Goal: Information Seeking & Learning: Learn about a topic

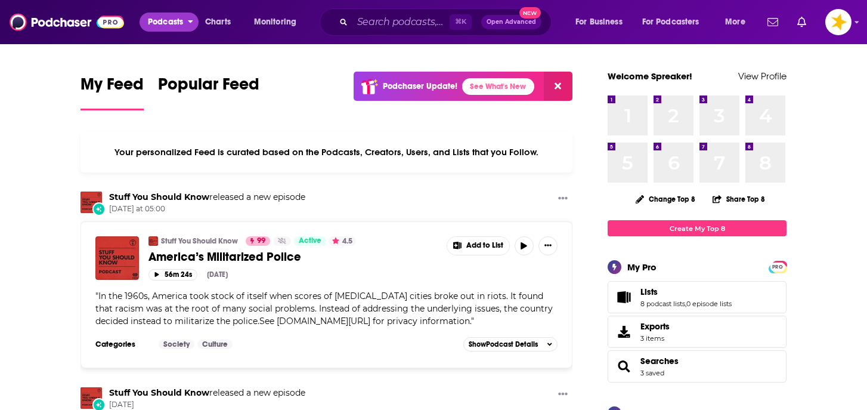
click at [174, 23] on span "Podcasts" at bounding box center [165, 22] width 35 height 17
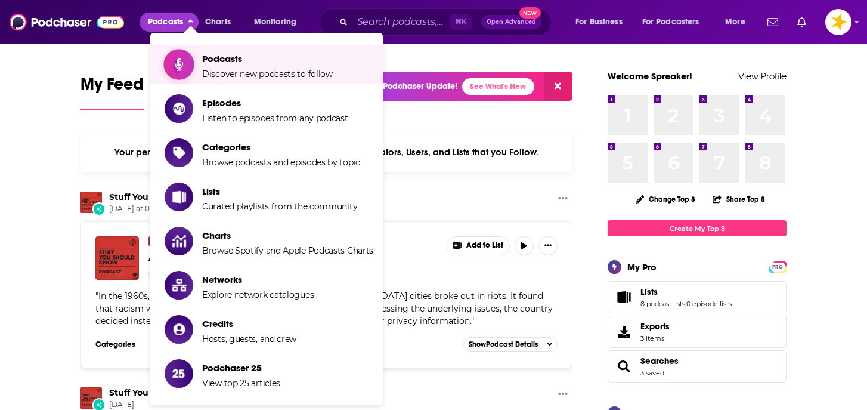
click at [274, 72] on span "Discover new podcasts to follow" at bounding box center [267, 74] width 131 height 11
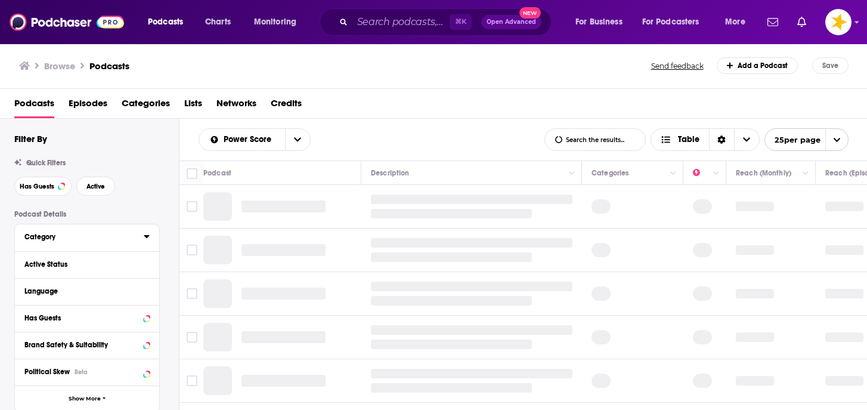
click at [67, 240] on div "Category" at bounding box center [80, 237] width 112 height 8
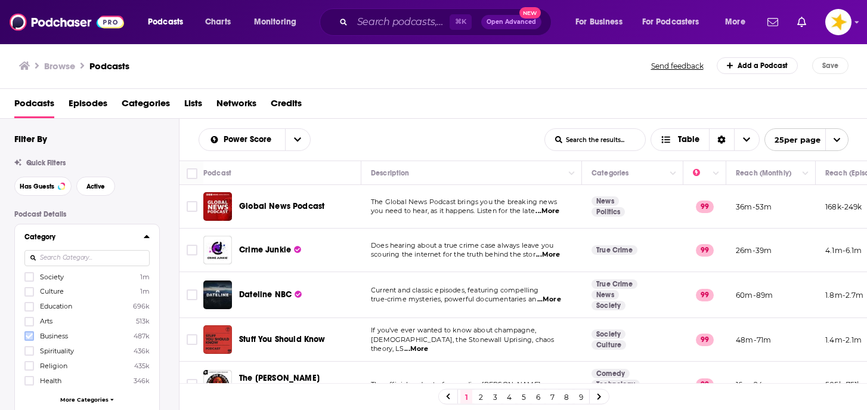
click at [28, 334] on icon at bounding box center [29, 335] width 7 height 7
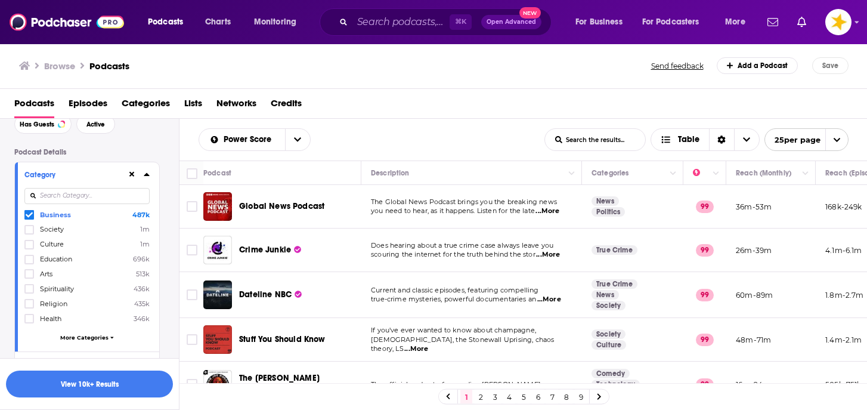
scroll to position [70, 0]
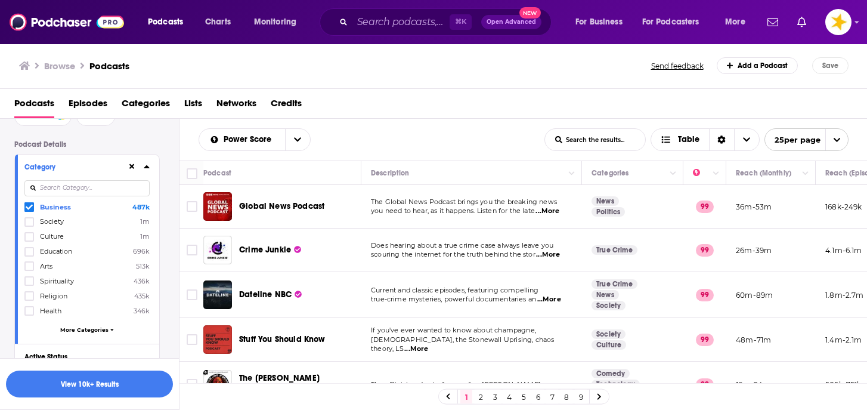
click at [73, 330] on span "More Categories" at bounding box center [84, 329] width 48 height 7
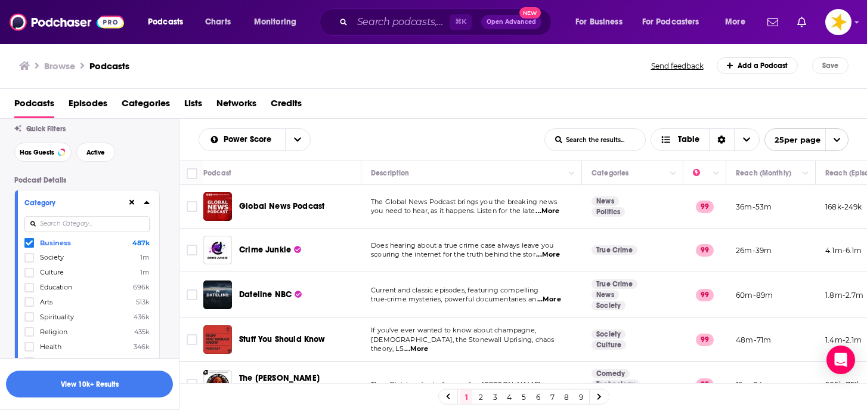
scroll to position [0, 0]
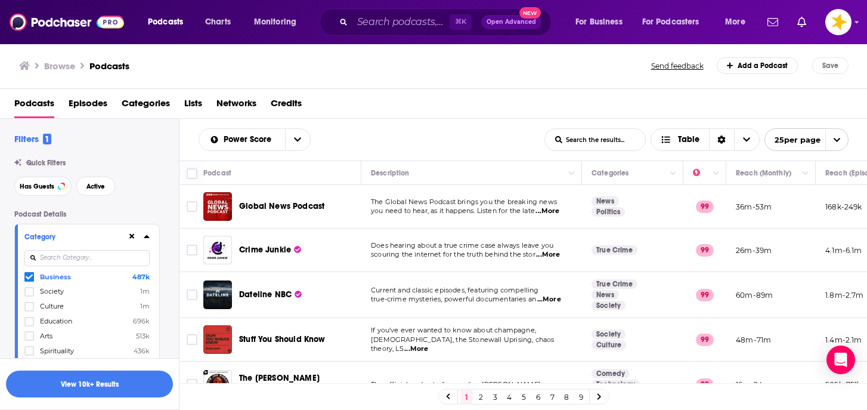
click at [85, 256] on input at bounding box center [86, 258] width 125 height 16
type input "w"
click at [74, 291] on label "Sports 227k" at bounding box center [86, 291] width 125 height 10
click at [29, 295] on input "multiSelectOption-sports-1" at bounding box center [29, 295] width 0 height 0
drag, startPoint x: 79, startPoint y: 258, endPoint x: 0, endPoint y: 256, distance: 79.3
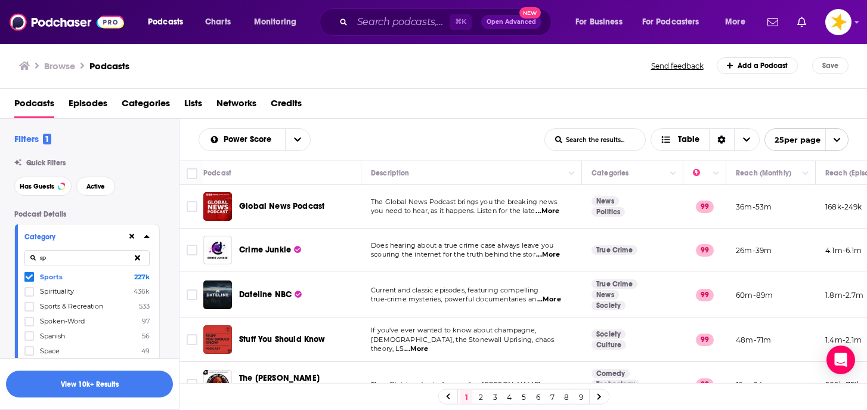
click at [62, 277] on label "Health 346k" at bounding box center [86, 276] width 125 height 10
click at [29, 280] on input "multiSelectOption-health-0" at bounding box center [29, 280] width 0 height 0
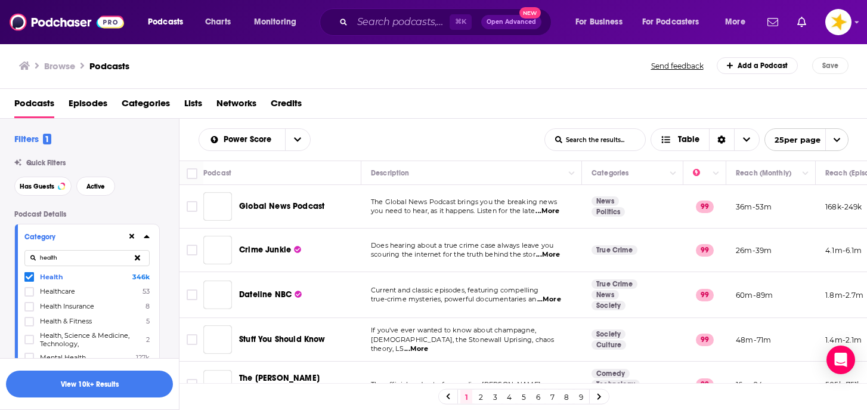
click at [45, 320] on span "Health & Fitness" at bounding box center [66, 321] width 52 height 8
click at [29, 325] on input "multiSelectOption-health-fitness-3" at bounding box center [29, 325] width 0 height 0
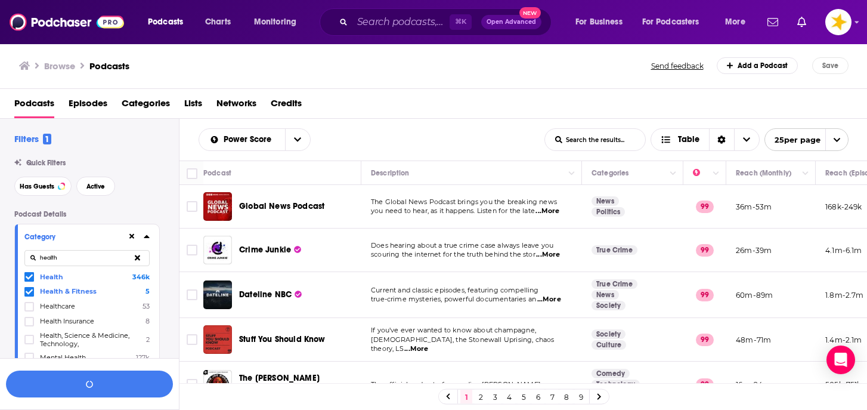
click at [35, 339] on div at bounding box center [30, 339] width 12 height 10
click at [29, 343] on input "multiSelectOption-health-science-medicine-technology-4" at bounding box center [29, 343] width 0 height 0
click at [89, 259] on input "health" at bounding box center [86, 258] width 125 height 16
drag, startPoint x: 89, startPoint y: 259, endPoint x: 2, endPoint y: 259, distance: 87.1
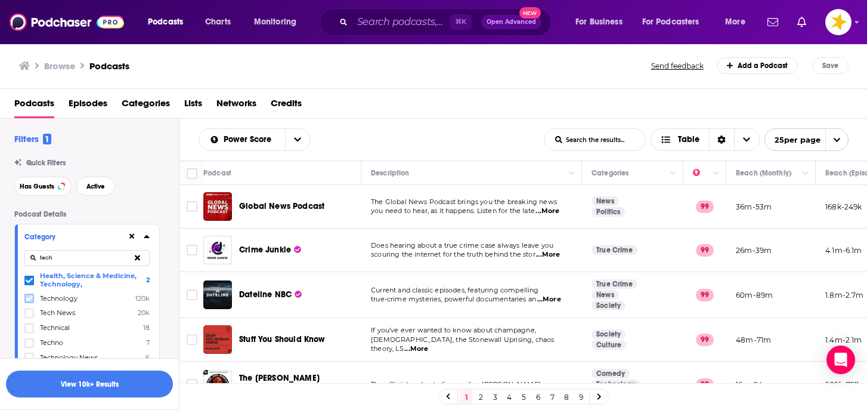
click at [29, 299] on icon at bounding box center [29, 298] width 7 height 5
click at [33, 312] on label at bounding box center [29, 313] width 10 height 10
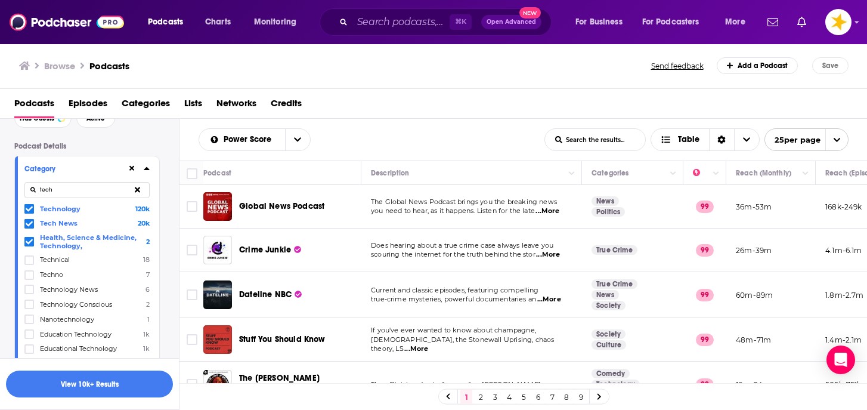
scroll to position [72, 0]
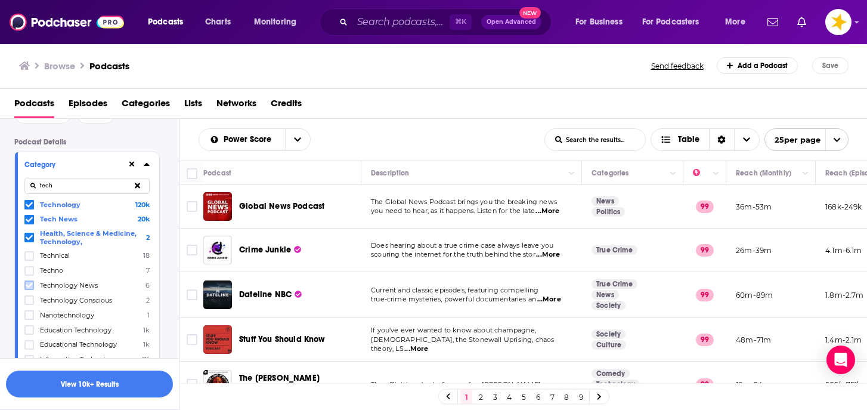
click at [29, 282] on icon at bounding box center [29, 285] width 7 height 7
drag, startPoint x: 81, startPoint y: 186, endPoint x: 5, endPoint y: 187, distance: 75.2
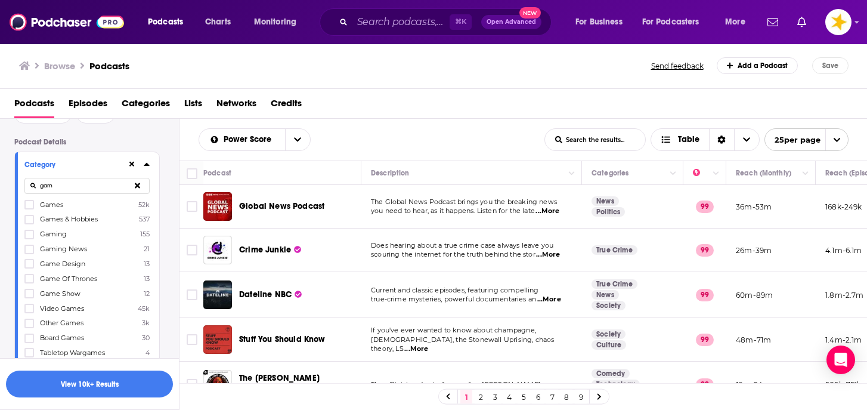
type input "gam"
click at [48, 232] on span "Gaming" at bounding box center [53, 234] width 27 height 8
click at [29, 238] on input "multiSelectOption-gaming-2" at bounding box center [29, 238] width 0 height 0
click at [42, 248] on span "Gaming News" at bounding box center [63, 249] width 47 height 8
click at [29, 253] on input "multiSelectOption-gaming-news-category-3" at bounding box center [29, 253] width 0 height 0
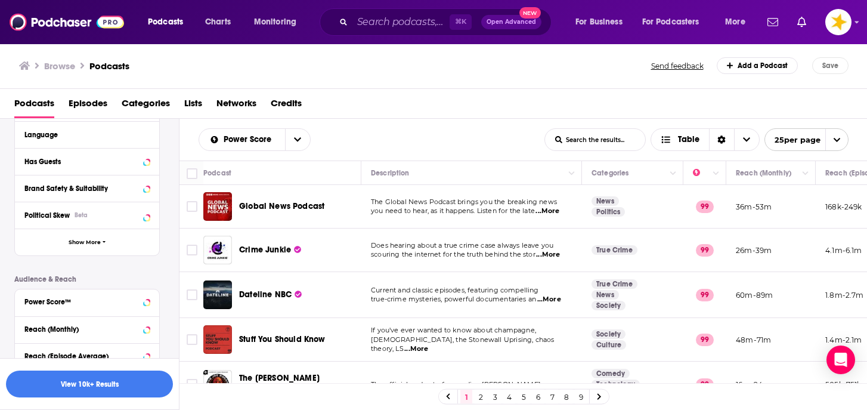
scroll to position [367, 0]
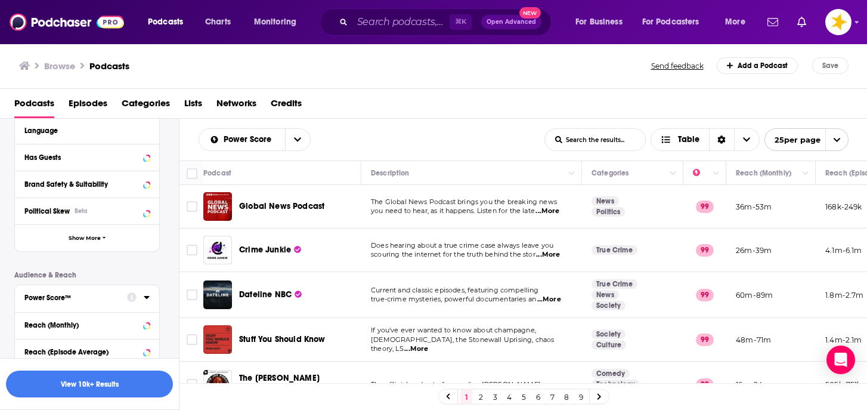
click at [108, 290] on button "Power Score™" at bounding box center [75, 297] width 103 height 15
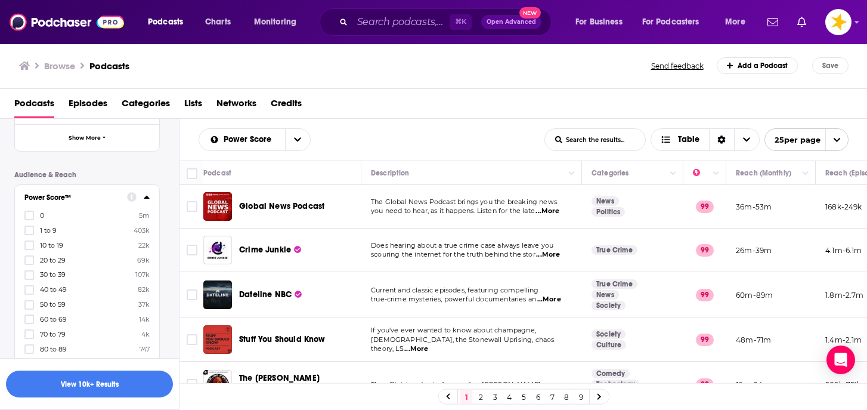
scroll to position [476, 0]
click at [30, 293] on icon at bounding box center [29, 296] width 7 height 7
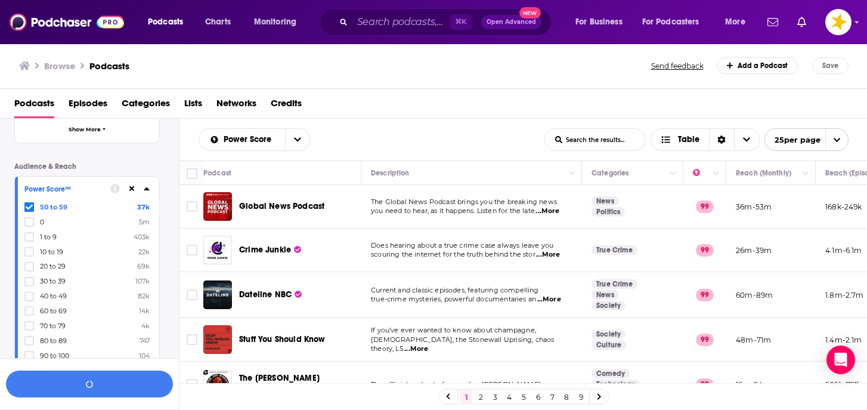
click at [29, 313] on div "50 to 59 37k 0 5m 1 to 9 403k 10 to 19 22k 20 to 29 69k 30 to 39 107k 40 to 49 …" at bounding box center [86, 281] width 125 height 158
click at [29, 308] on icon at bounding box center [29, 310] width 7 height 5
click at [29, 322] on icon at bounding box center [29, 325] width 7 height 7
click at [70, 375] on button "View 10k+ Results" at bounding box center [89, 383] width 167 height 27
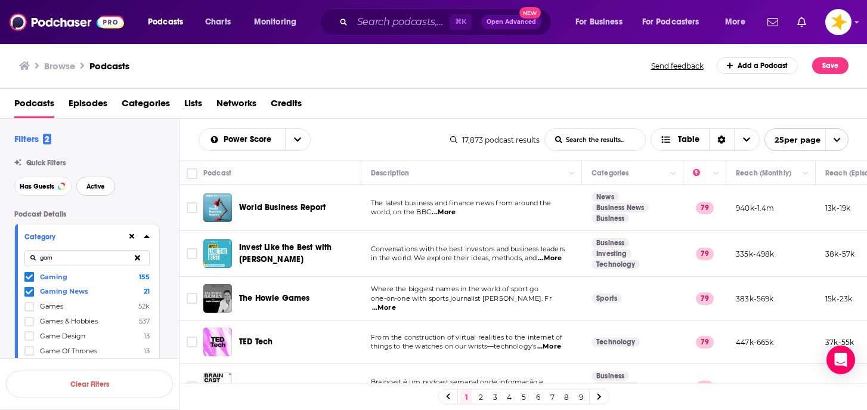
click at [99, 190] on span "Active" at bounding box center [95, 186] width 18 height 7
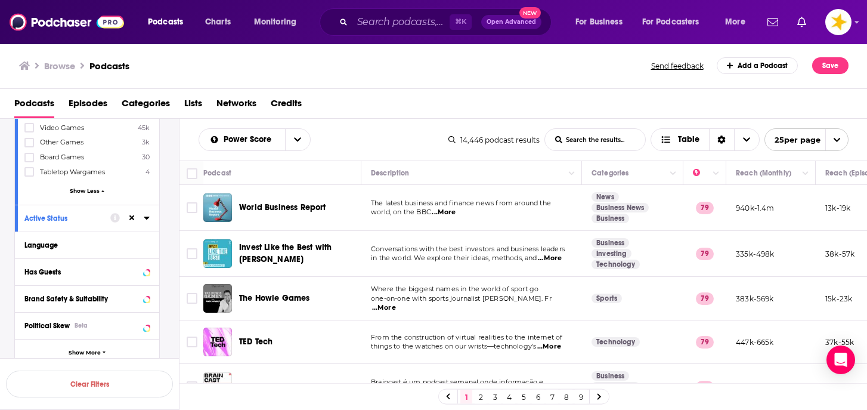
scroll to position [256, 0]
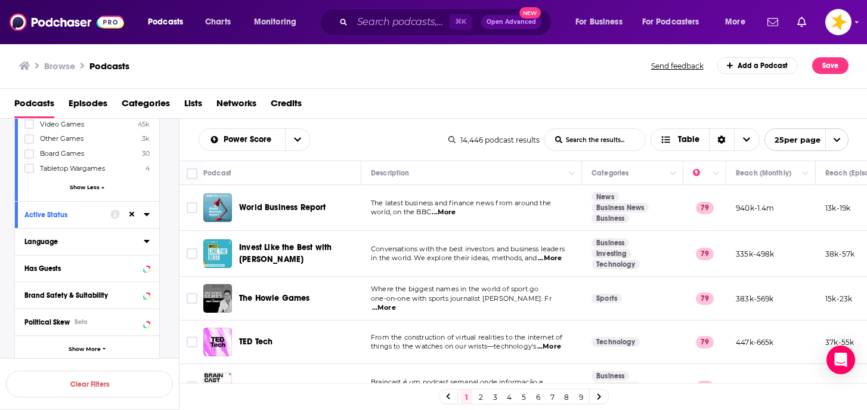
click at [85, 243] on div "Language" at bounding box center [80, 241] width 112 height 8
click at [33, 279] on label at bounding box center [29, 282] width 10 height 10
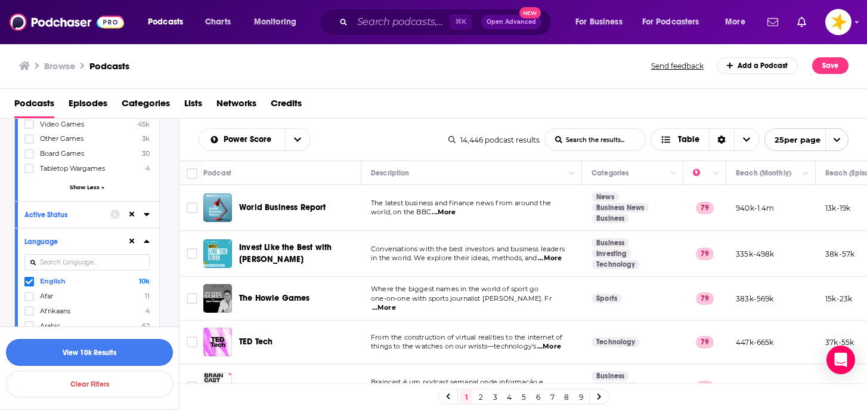
click at [86, 351] on button "View 10k Results" at bounding box center [89, 352] width 167 height 27
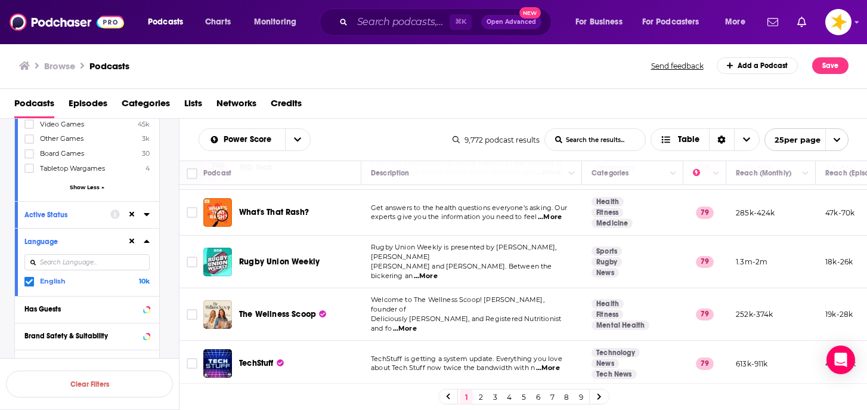
scroll to position [175, 0]
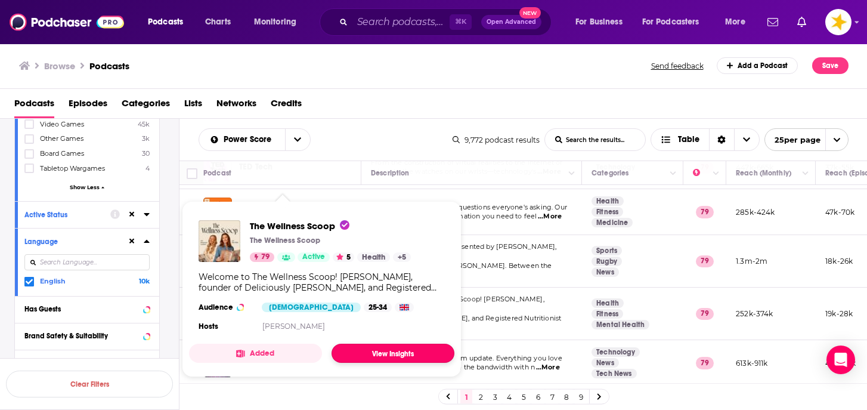
click at [355, 355] on link "View Insights" at bounding box center [393, 353] width 123 height 19
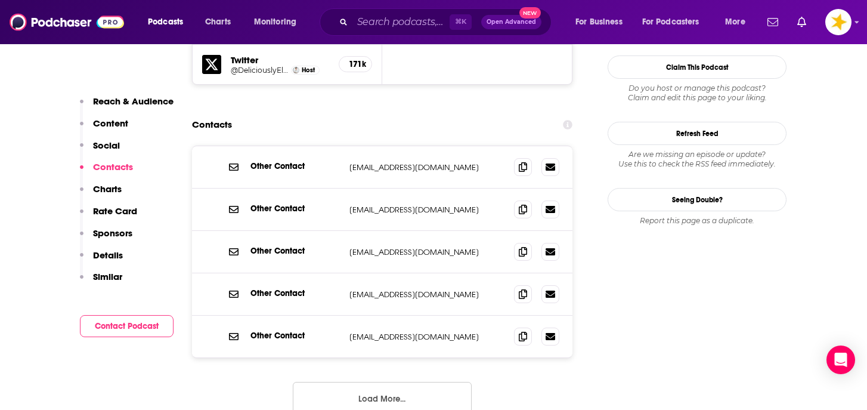
scroll to position [1164, 0]
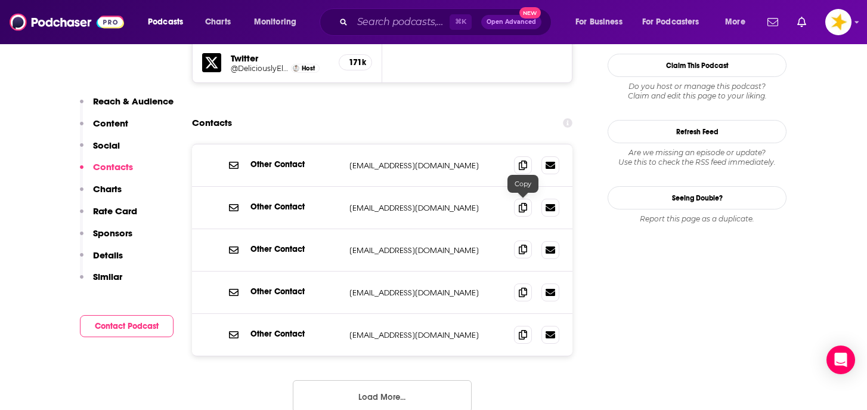
click at [525, 245] on icon at bounding box center [523, 250] width 8 height 10
click at [522, 245] on icon at bounding box center [523, 250] width 8 height 10
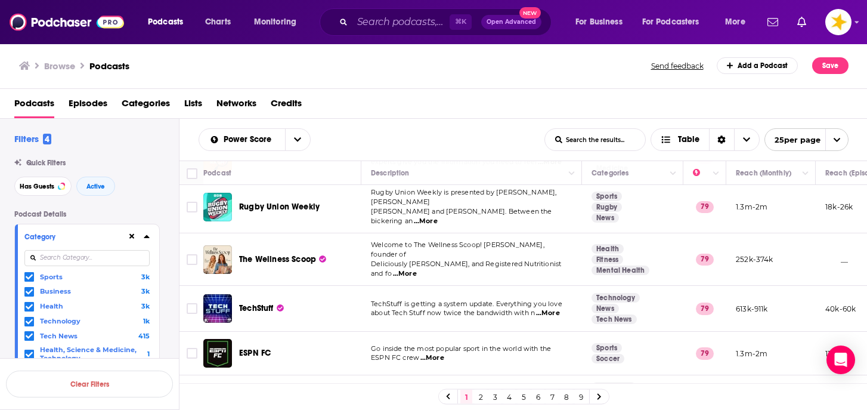
scroll to position [233, 0]
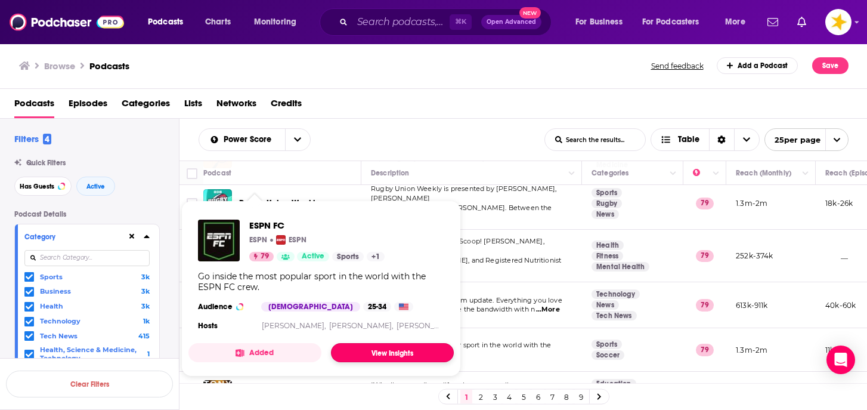
click at [354, 350] on link "View Insights" at bounding box center [392, 352] width 123 height 19
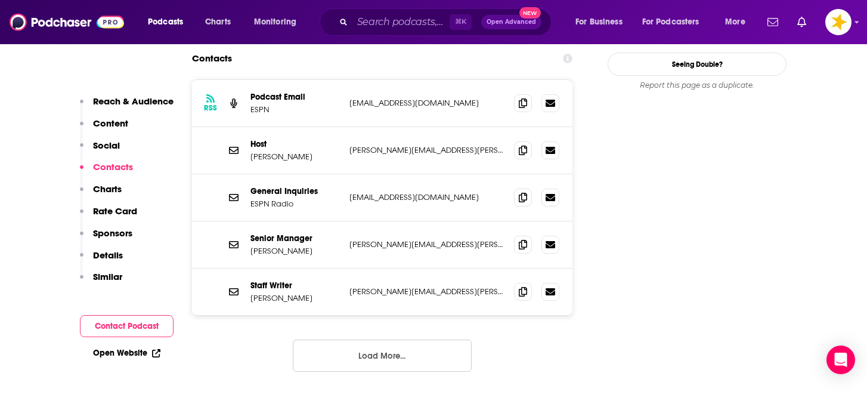
scroll to position [1325, 0]
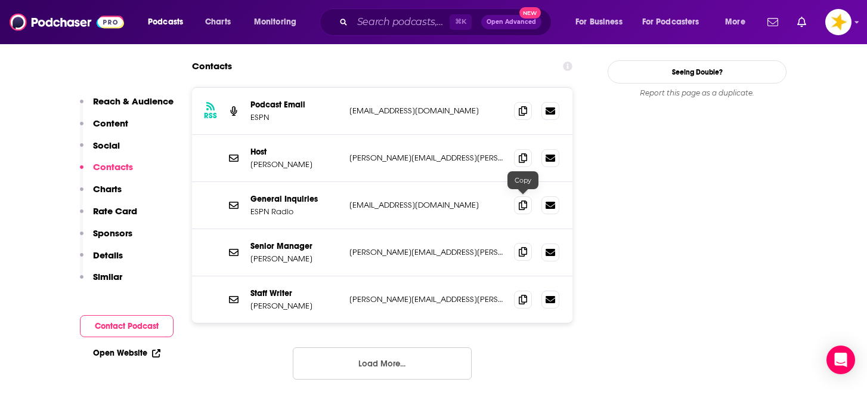
click at [521, 247] on icon at bounding box center [523, 252] width 8 height 10
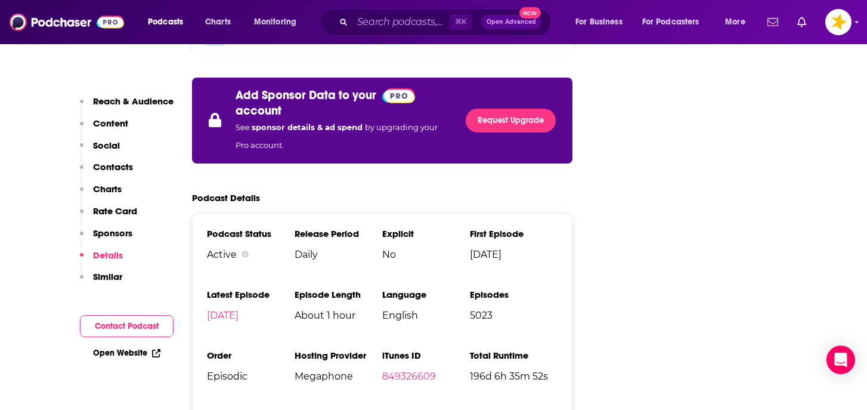
scroll to position [2290, 0]
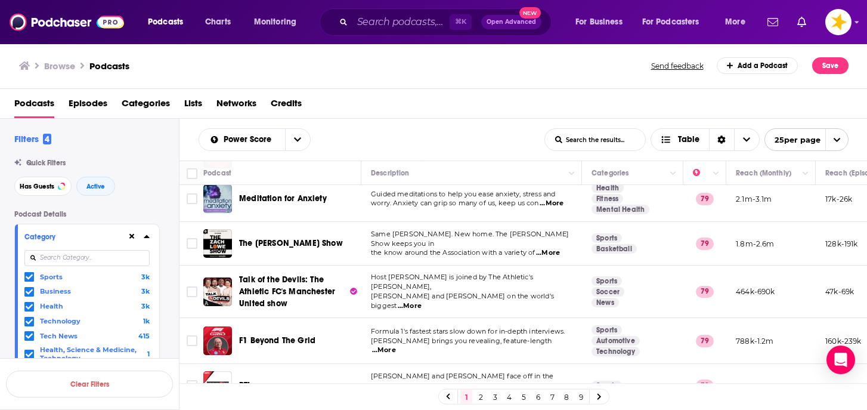
scroll to position [842, 0]
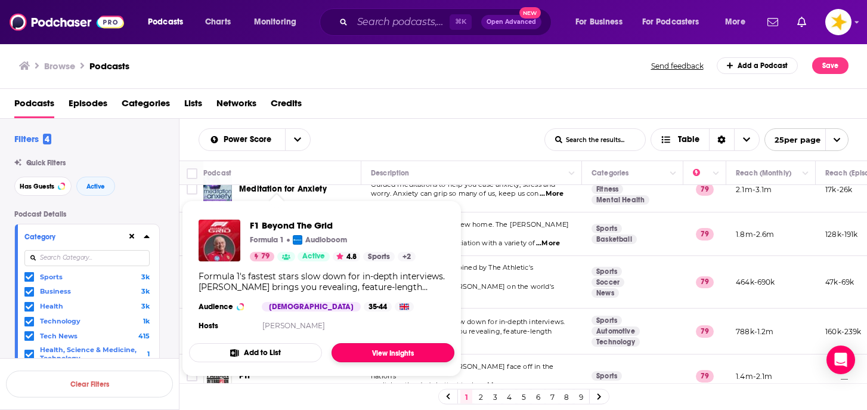
click at [360, 352] on link "View Insights" at bounding box center [393, 352] width 123 height 19
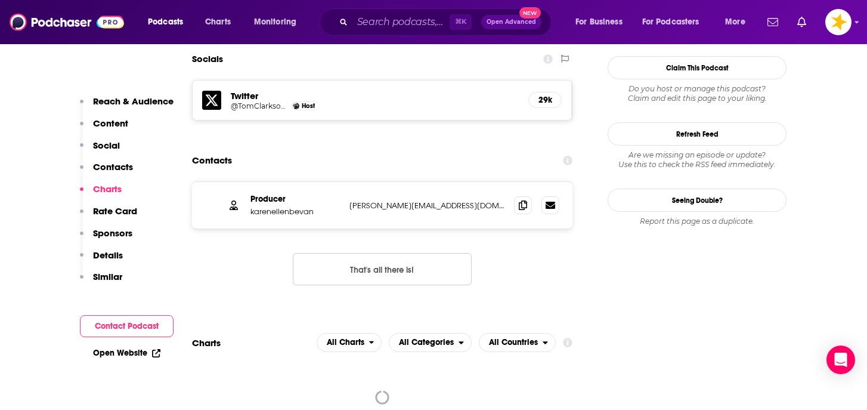
scroll to position [1054, 0]
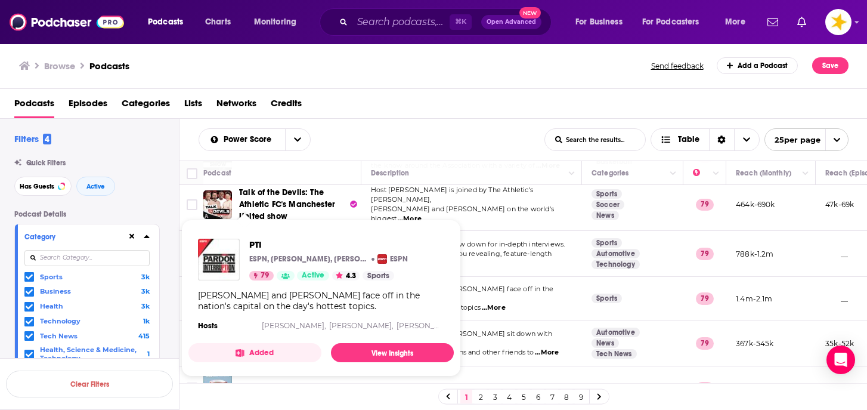
scroll to position [929, 0]
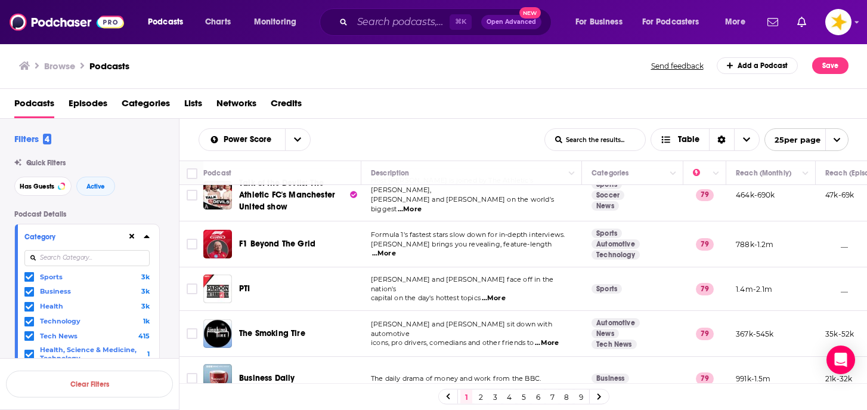
click at [480, 397] on link "2" at bounding box center [481, 396] width 12 height 14
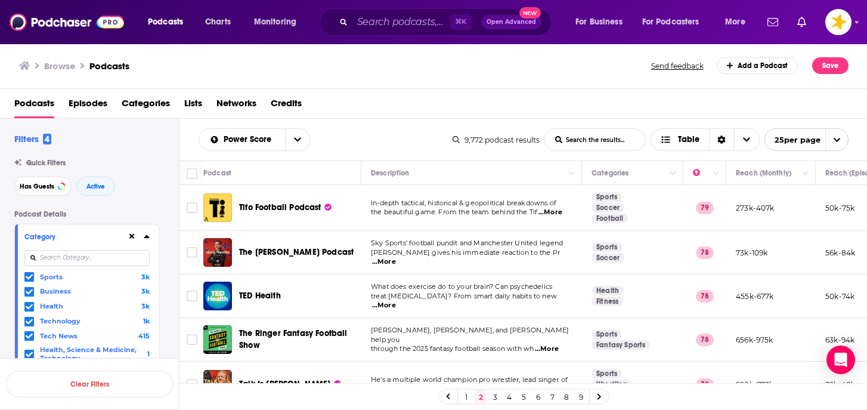
click at [388, 134] on div "Power Score List Search Input Search the results... Table" at bounding box center [326, 139] width 254 height 23
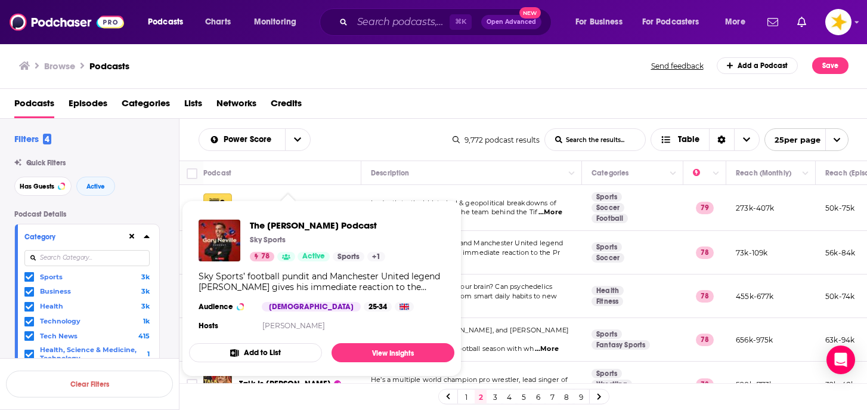
click at [410, 114] on div "Podcasts Episodes Categories Lists Networks Credits" at bounding box center [436, 106] width 844 height 24
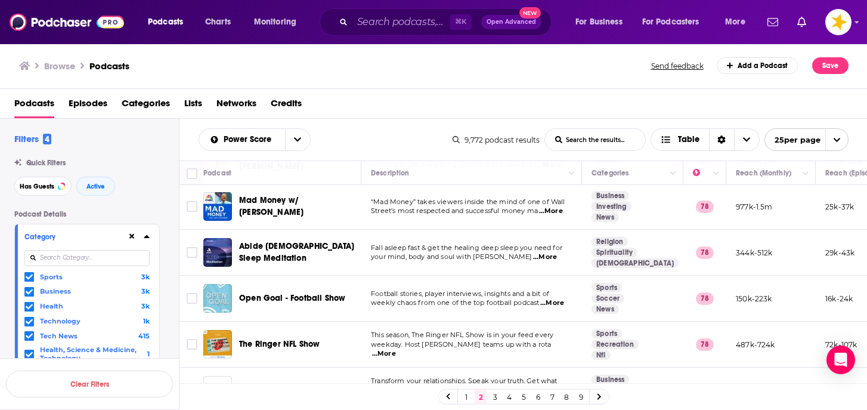
scroll to position [948, 0]
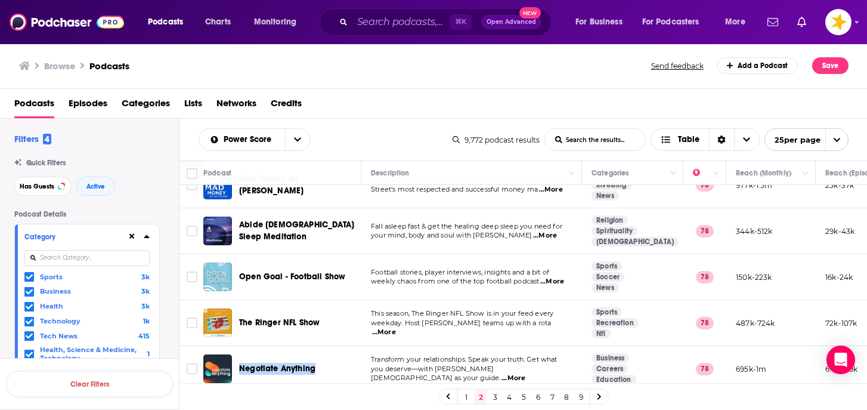
click at [497, 395] on link "3" at bounding box center [495, 396] width 12 height 14
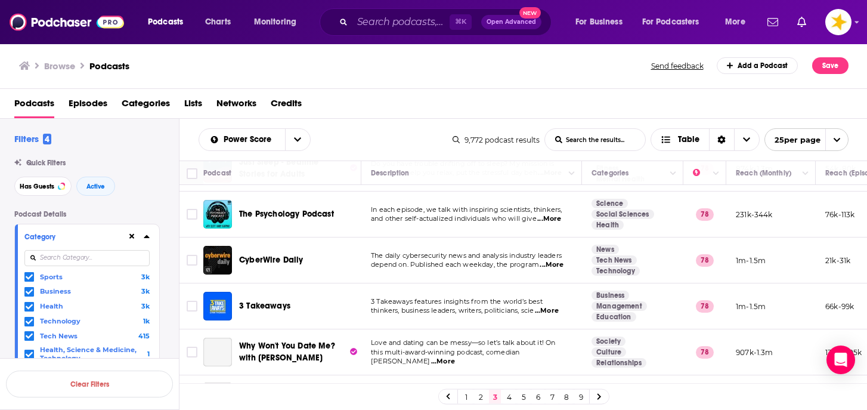
scroll to position [274, 0]
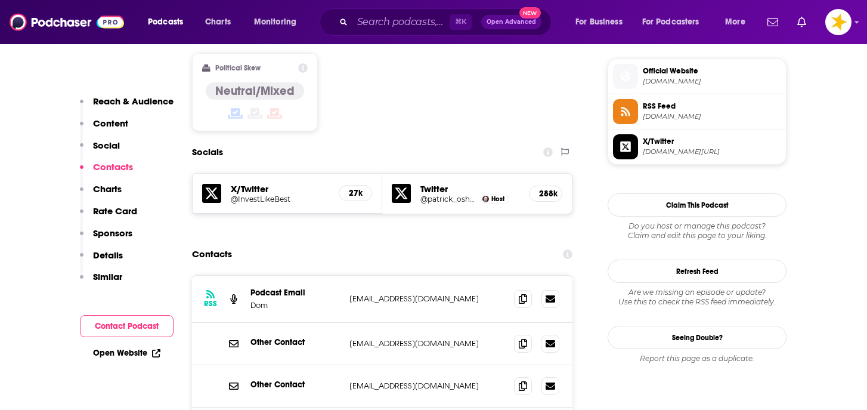
scroll to position [971, 0]
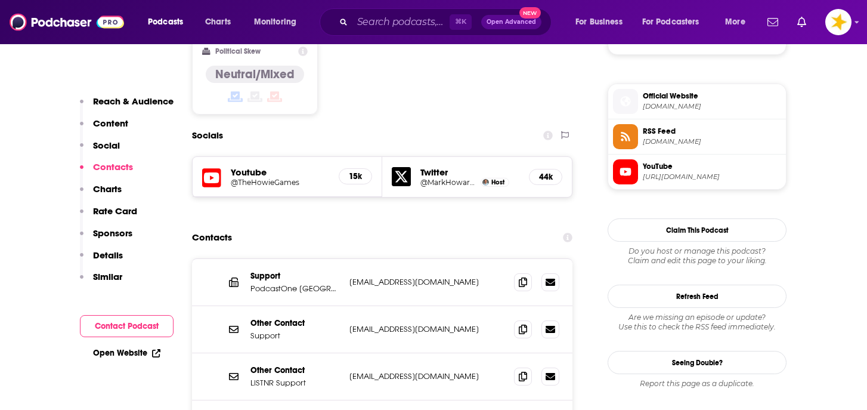
scroll to position [930, 0]
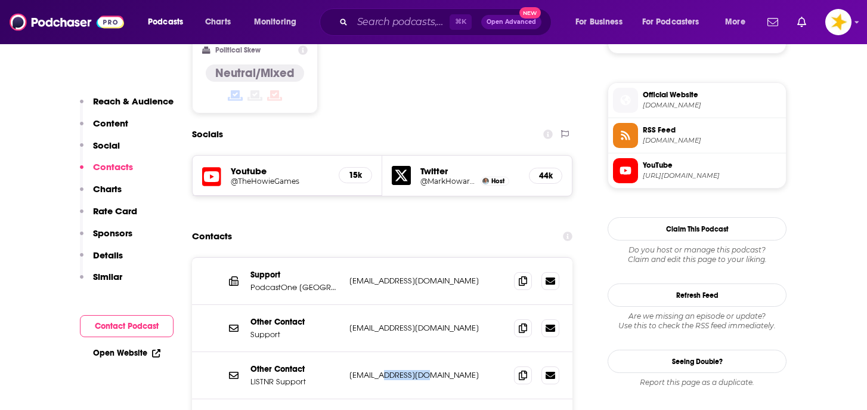
drag, startPoint x: 425, startPoint y: 331, endPoint x: 383, endPoint y: 330, distance: 41.8
click at [383, 370] on p "support@listnr.com" at bounding box center [427, 375] width 155 height 10
copy p "listnr.com"
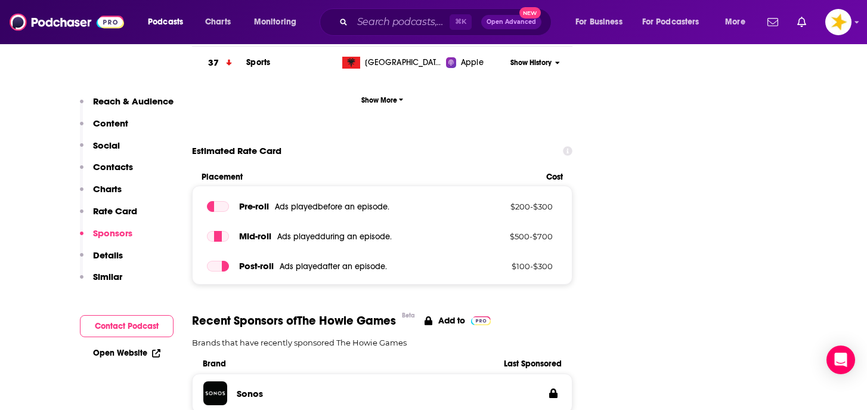
scroll to position [1591, 0]
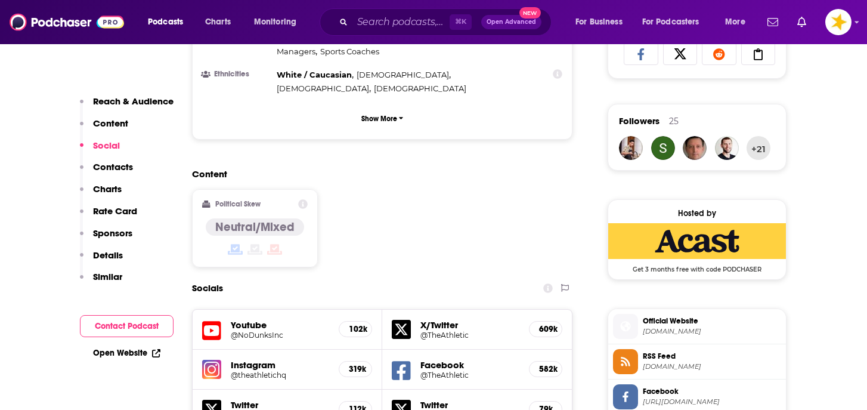
scroll to position [738, 0]
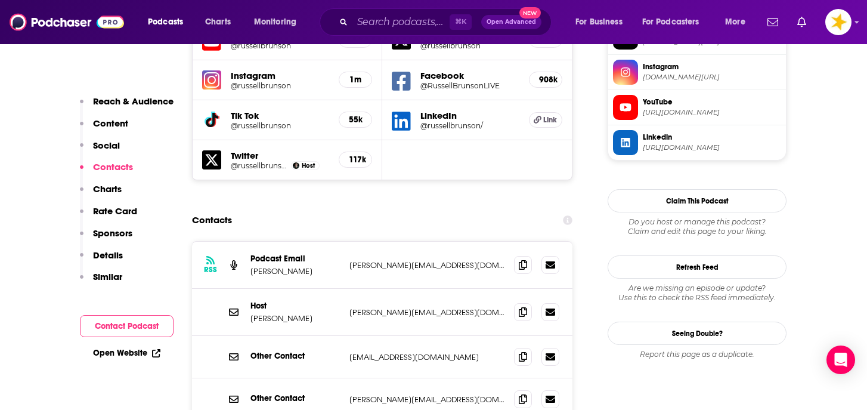
scroll to position [1134, 0]
click at [525, 306] on icon at bounding box center [523, 311] width 8 height 10
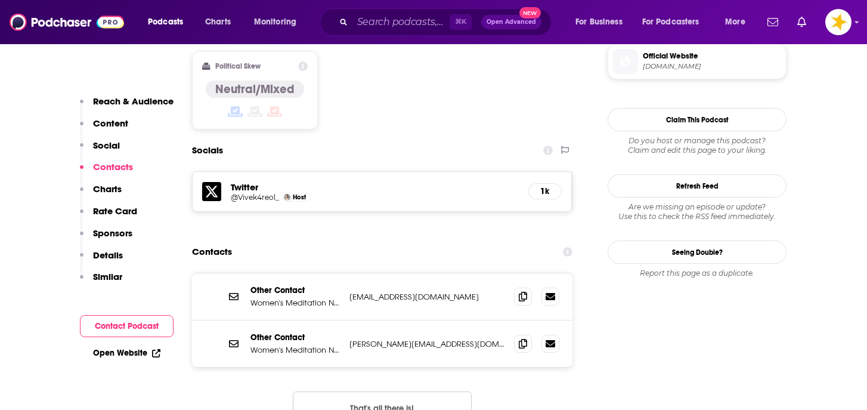
scroll to position [978, 0]
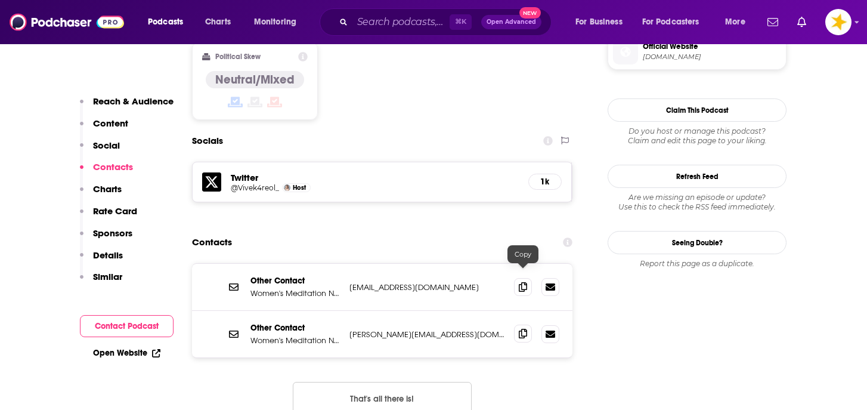
click at [523, 329] on icon at bounding box center [523, 334] width 8 height 10
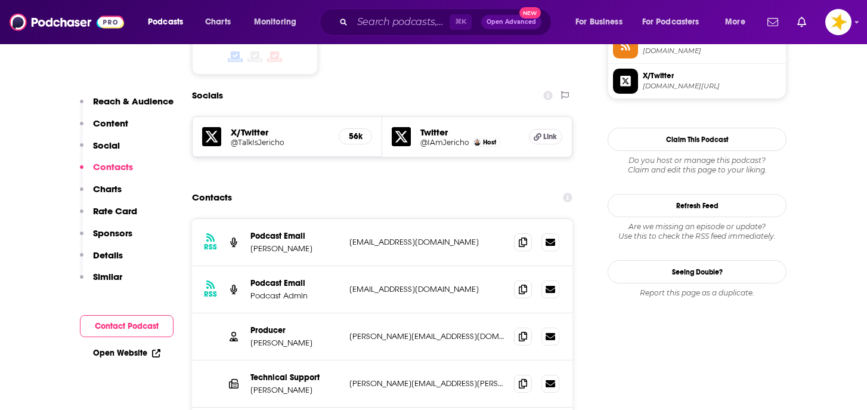
scroll to position [1022, 0]
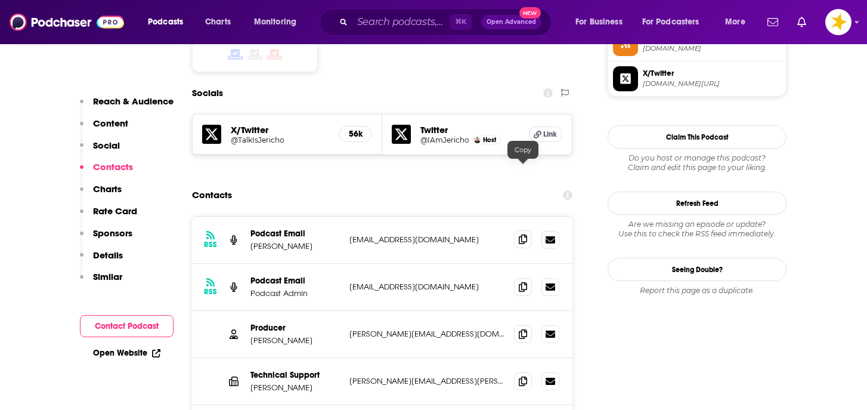
click at [524, 234] on icon at bounding box center [523, 239] width 8 height 10
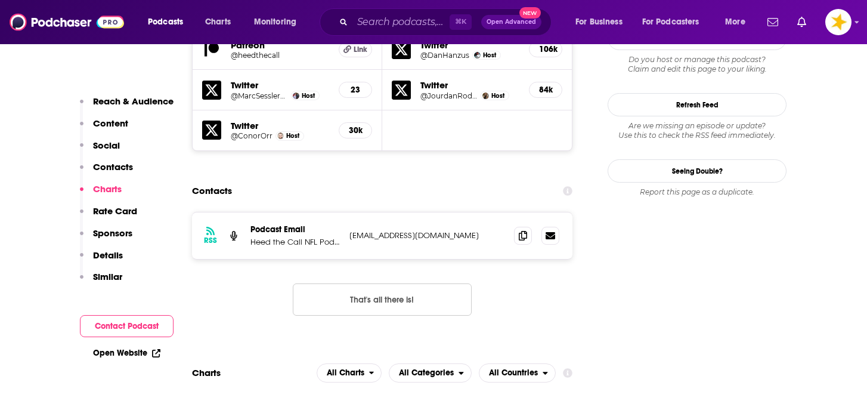
scroll to position [1120, 0]
click at [525, 231] on icon at bounding box center [523, 236] width 8 height 10
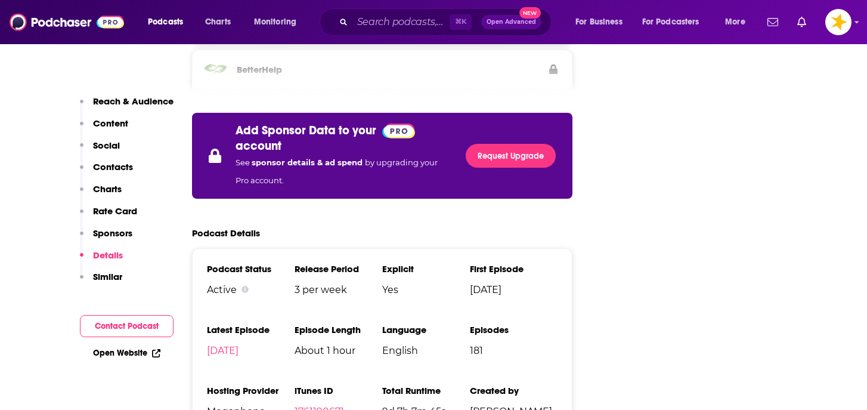
scroll to position [2007, 0]
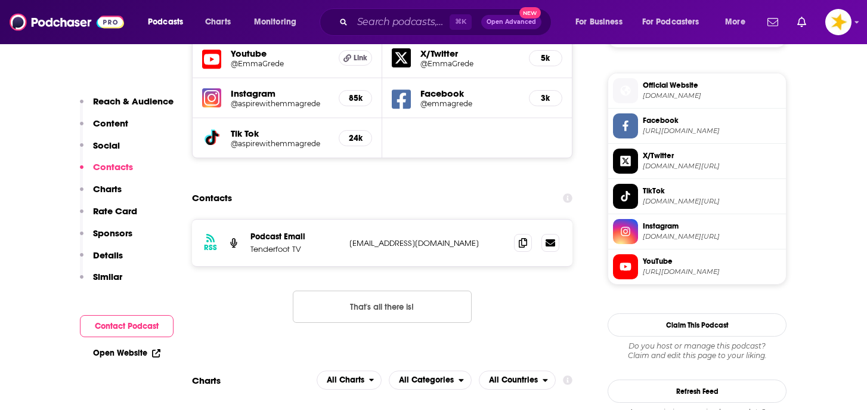
scroll to position [845, 0]
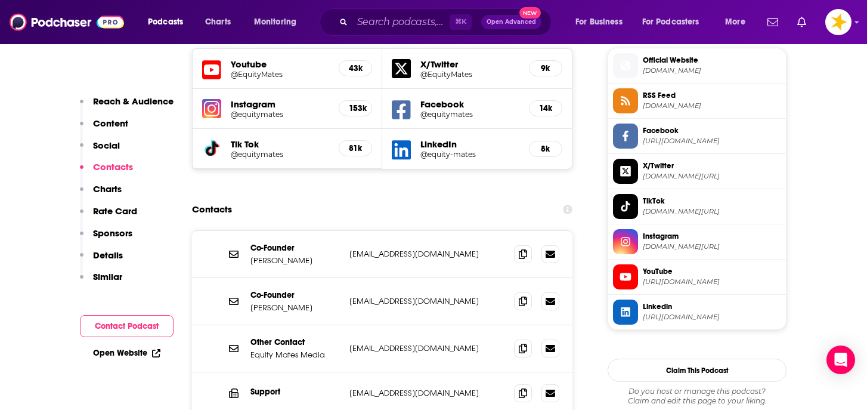
scroll to position [1075, 0]
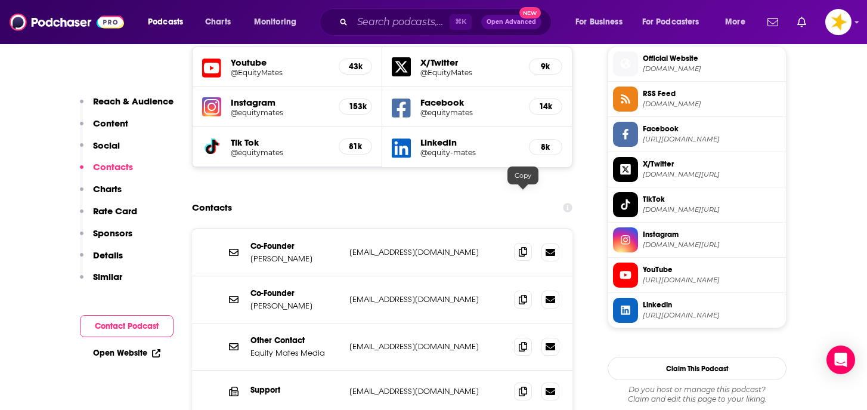
click at [525, 247] on icon at bounding box center [523, 252] width 8 height 10
click at [519, 294] on icon at bounding box center [523, 299] width 8 height 10
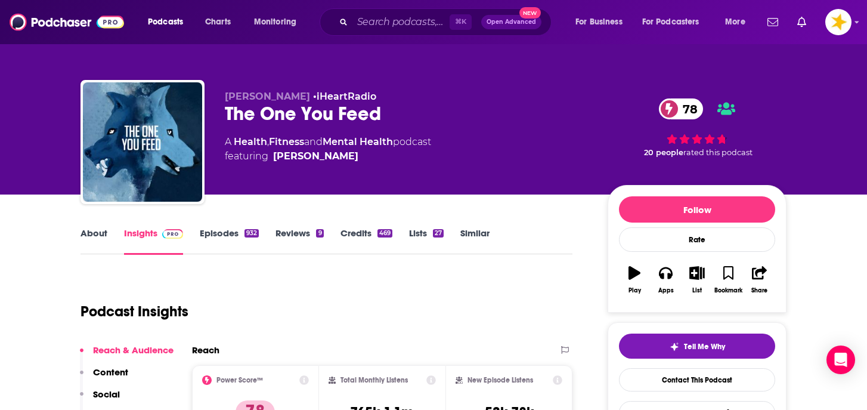
scroll to position [4, 0]
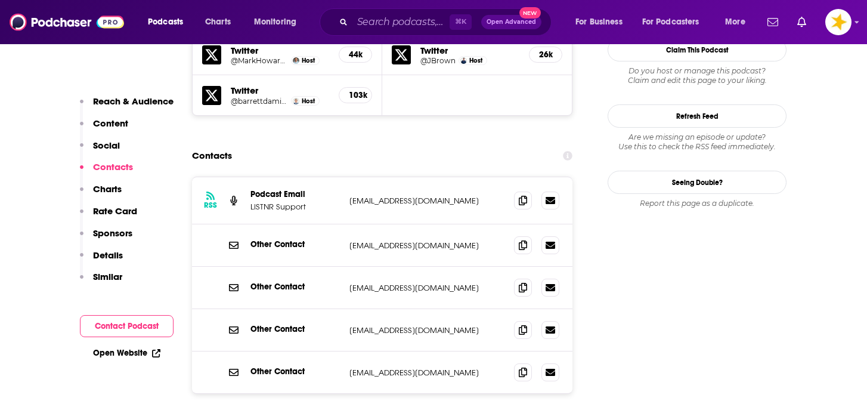
scroll to position [1077, 0]
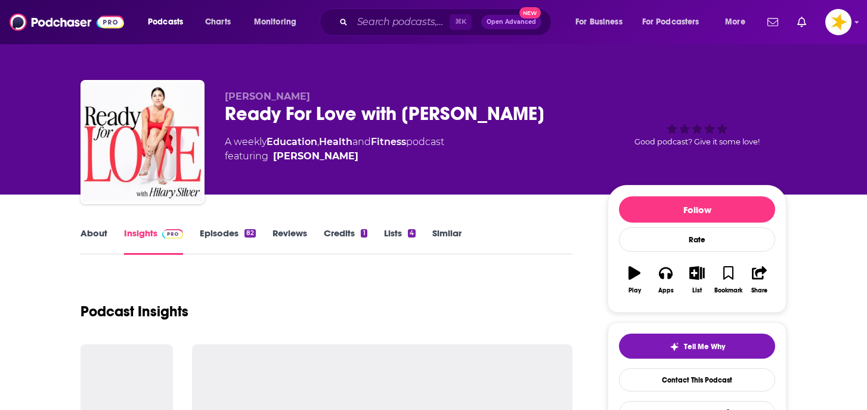
type textarea "priscilla outreach"
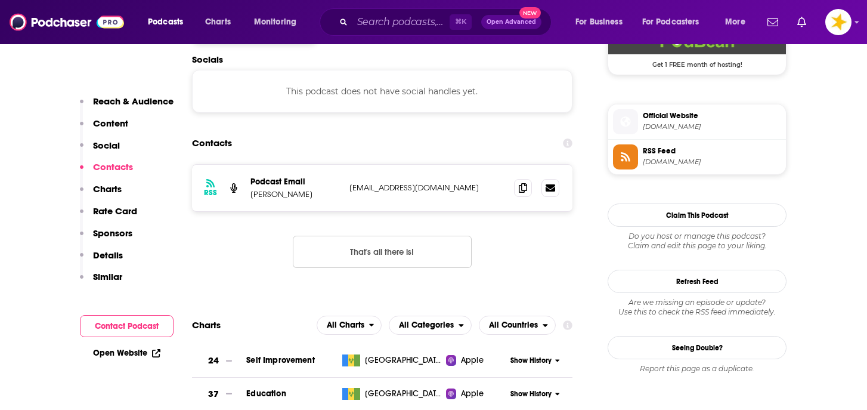
scroll to position [1032, 0]
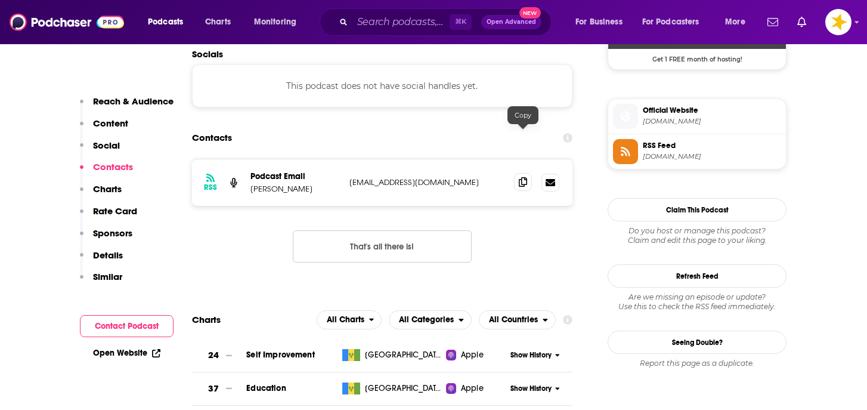
click at [521, 177] on icon at bounding box center [523, 182] width 8 height 10
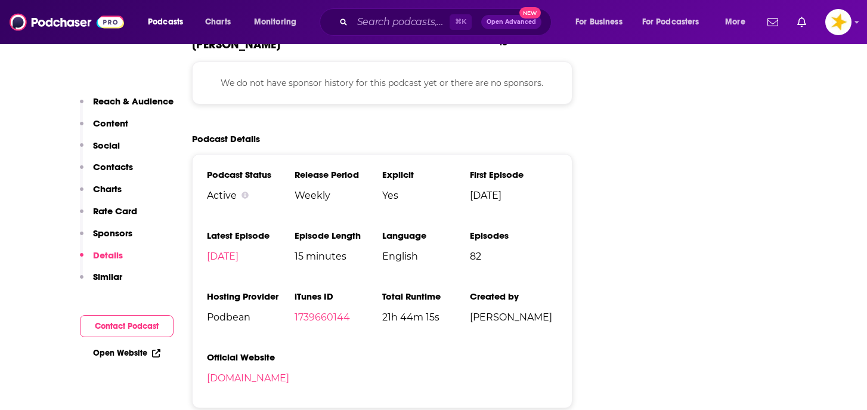
scroll to position [1653, 0]
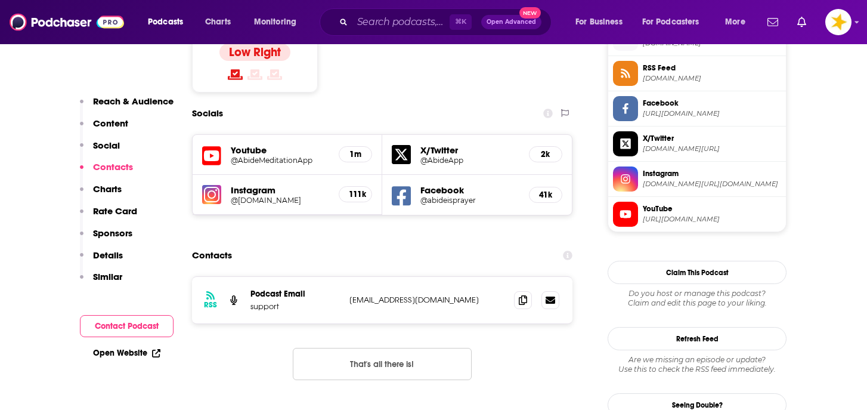
scroll to position [992, 0]
click at [521, 294] on icon at bounding box center [523, 299] width 8 height 10
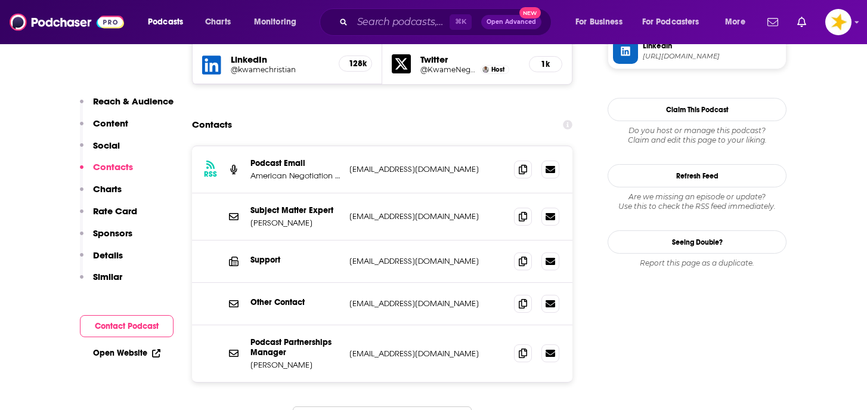
scroll to position [1193, 0]
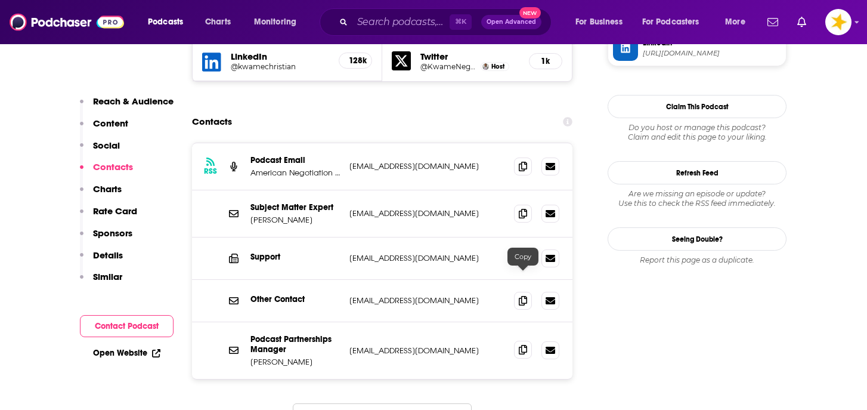
click at [518, 341] on span at bounding box center [523, 350] width 18 height 18
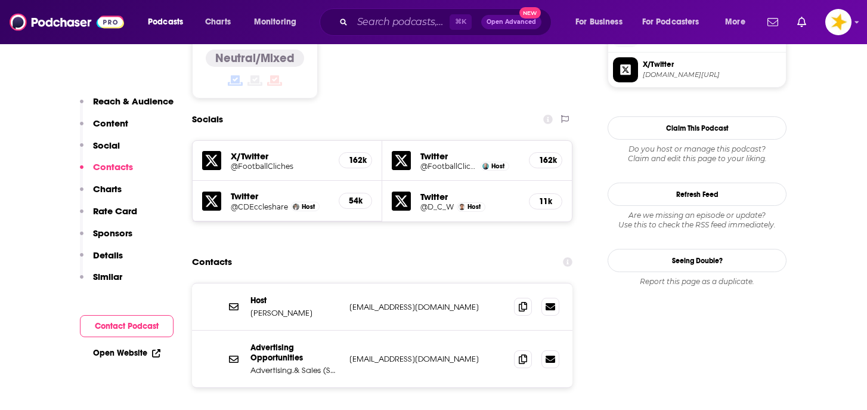
scroll to position [1004, 0]
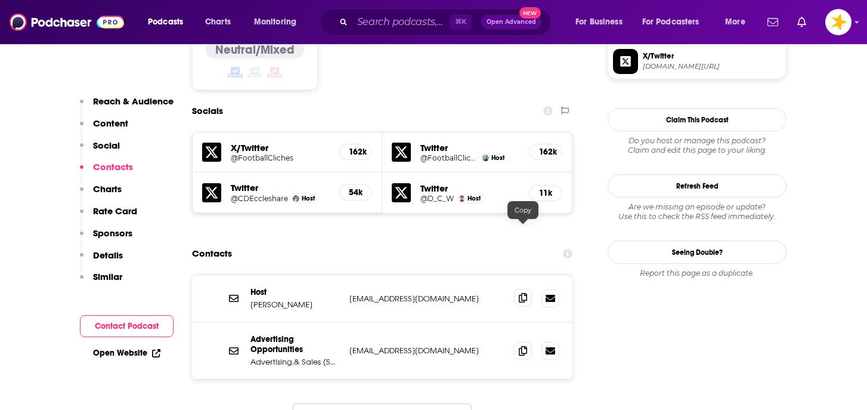
click at [521, 293] on icon at bounding box center [523, 298] width 8 height 10
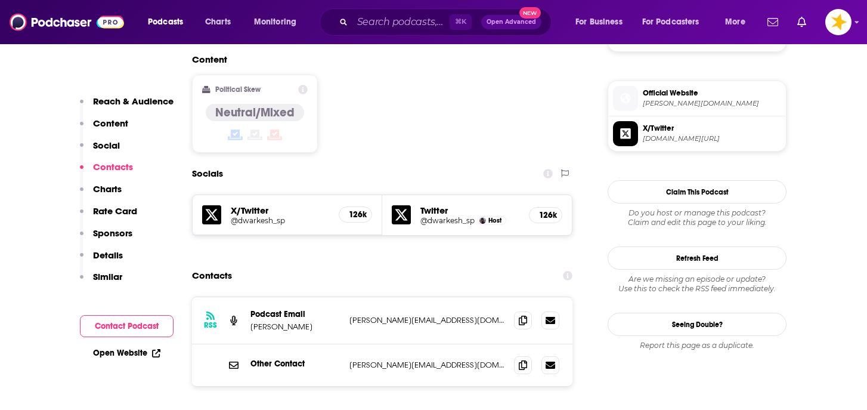
scroll to position [934, 0]
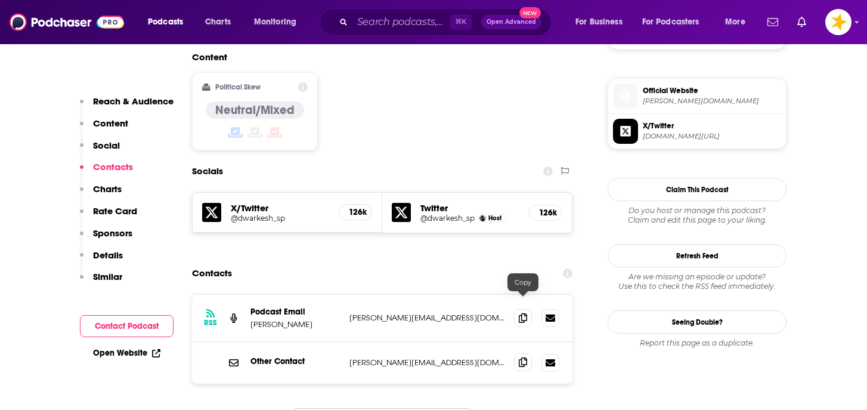
click at [520, 353] on span at bounding box center [523, 362] width 18 height 18
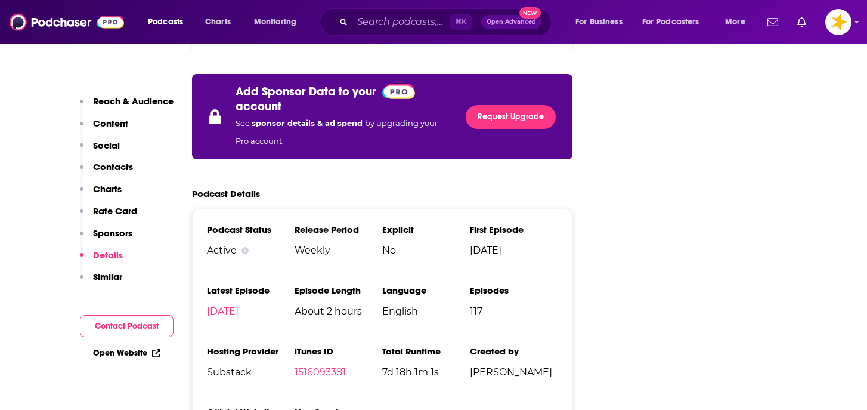
scroll to position [1776, 0]
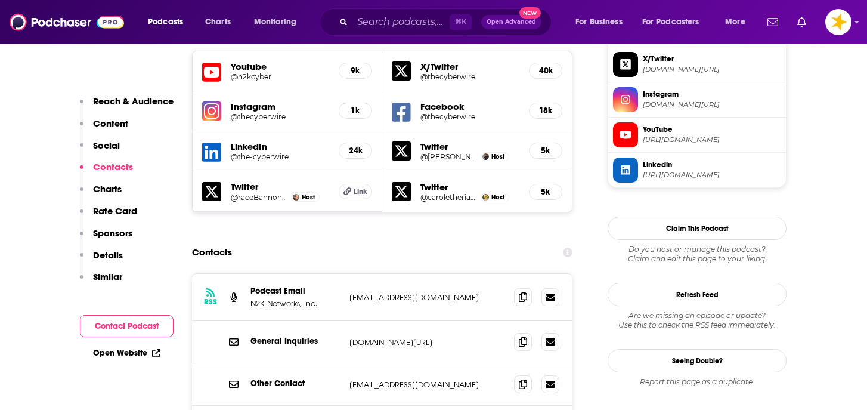
scroll to position [1072, 0]
